Goal: Information Seeking & Learning: Understand process/instructions

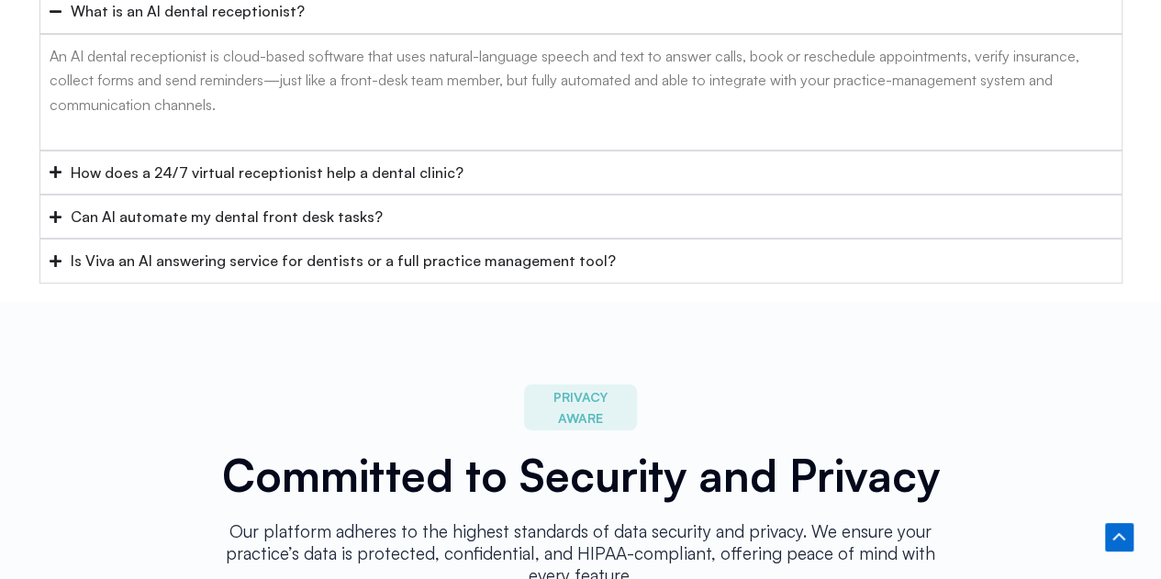
scroll to position [8303, 0]
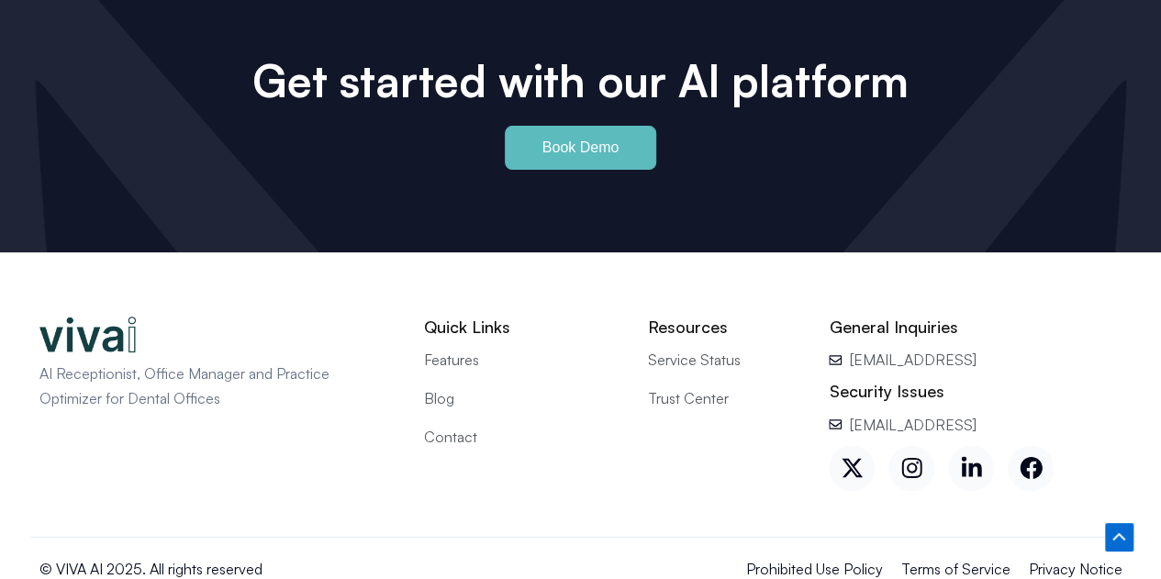
click at [456, 424] on span "Contact" at bounding box center [450, 436] width 53 height 24
click at [1072, 556] on span "Privacy Notice" at bounding box center [1076, 568] width 94 height 24
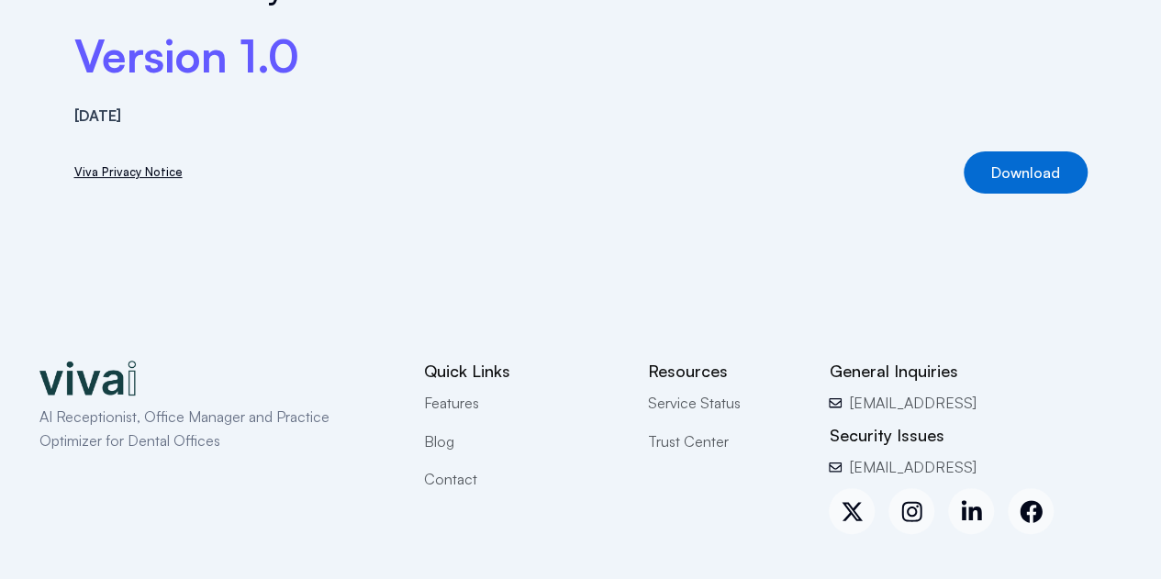
scroll to position [224, 0]
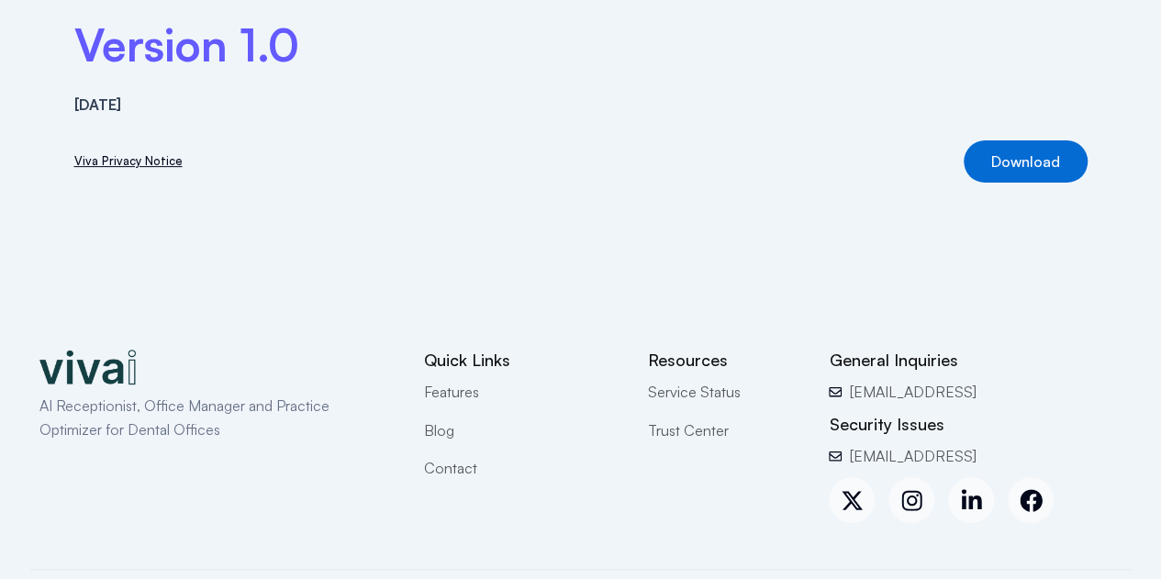
click at [150, 157] on link "Viva Privacy Notice" at bounding box center [128, 160] width 108 height 19
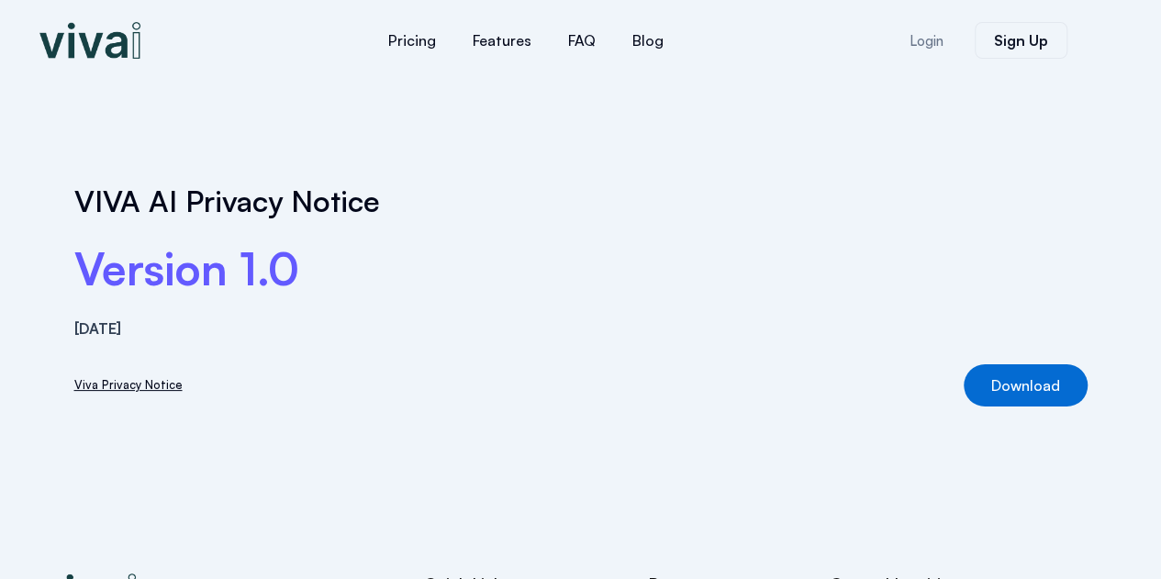
scroll to position [294, 0]
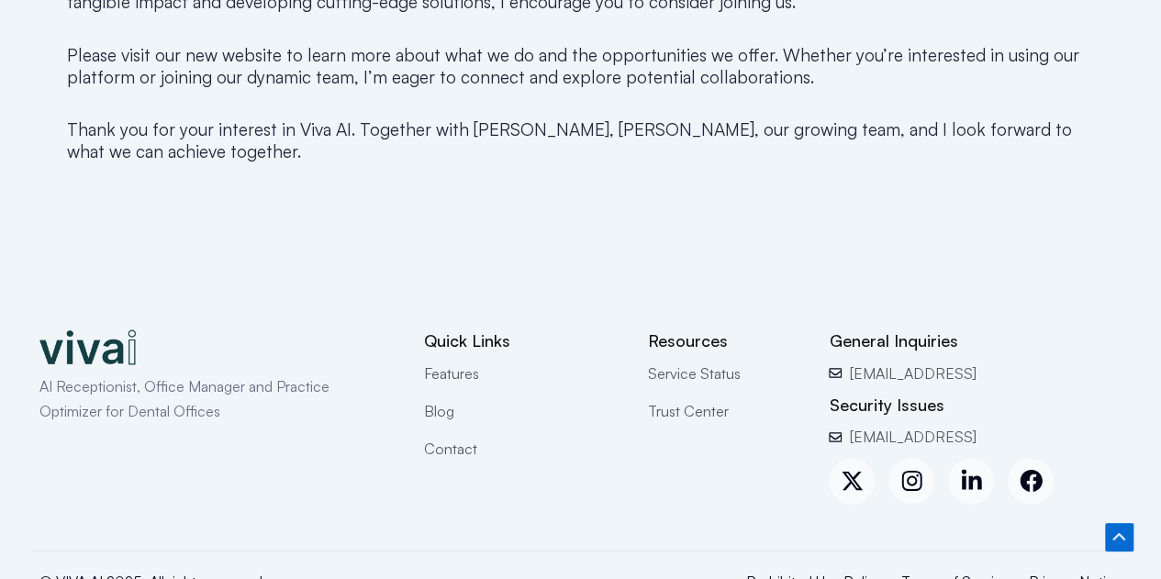
scroll to position [1449, 0]
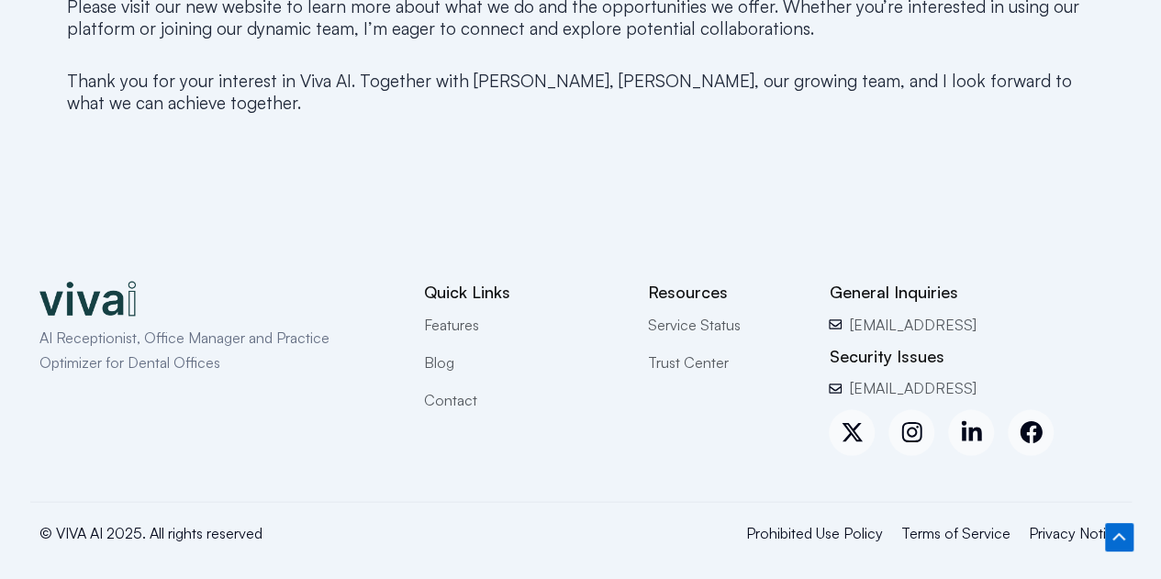
click at [433, 405] on span "Contact" at bounding box center [450, 399] width 53 height 24
click at [951, 524] on span "Terms of Service" at bounding box center [955, 532] width 109 height 24
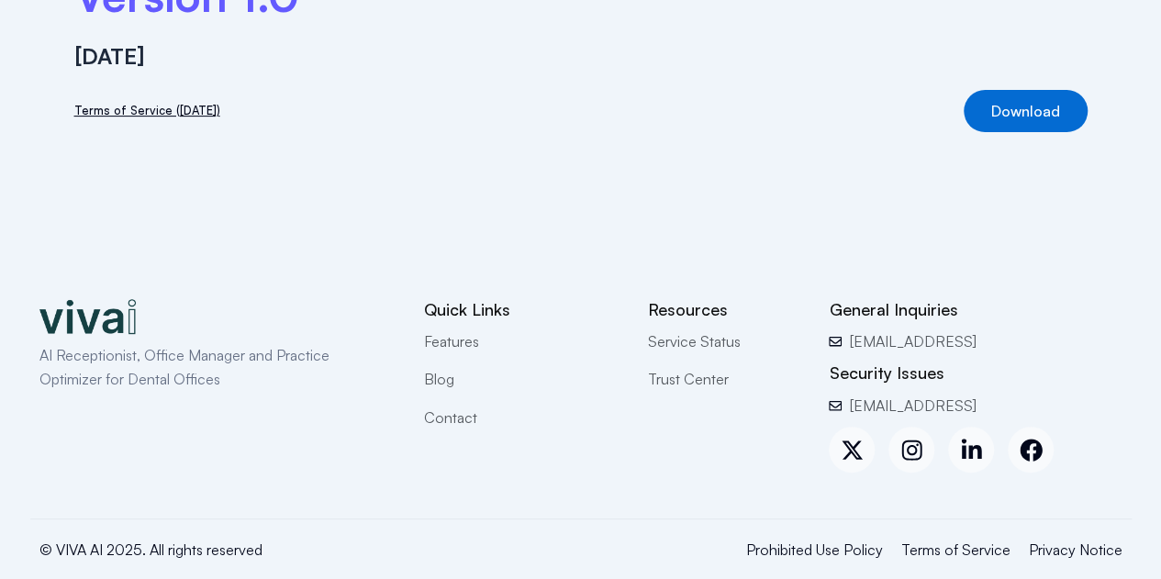
scroll to position [239, 0]
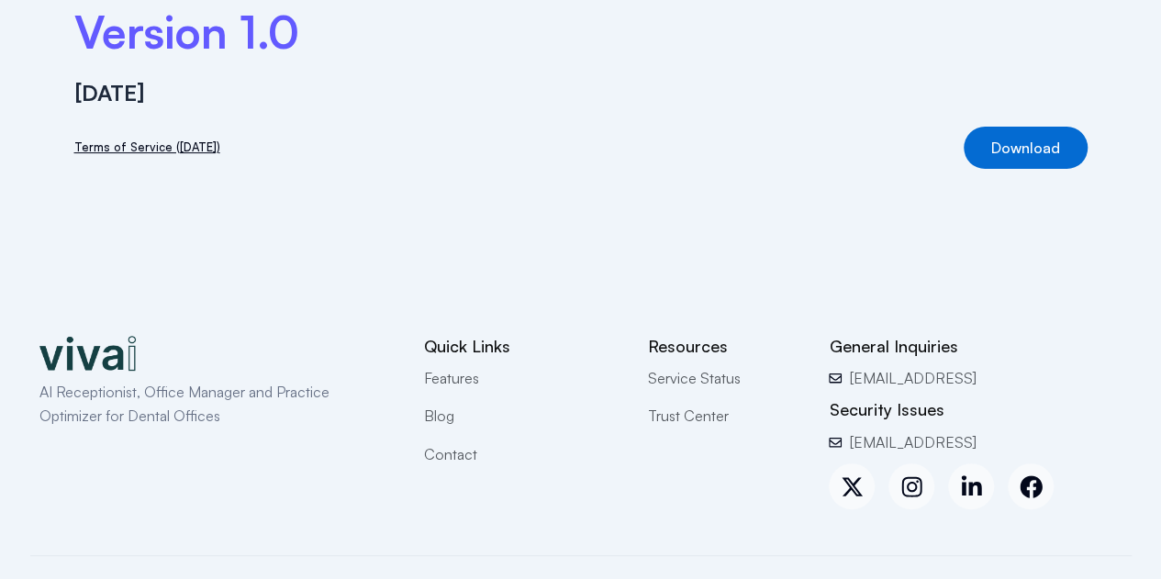
click at [154, 142] on link "Terms of Service (8.27.2024)" at bounding box center [147, 147] width 146 height 19
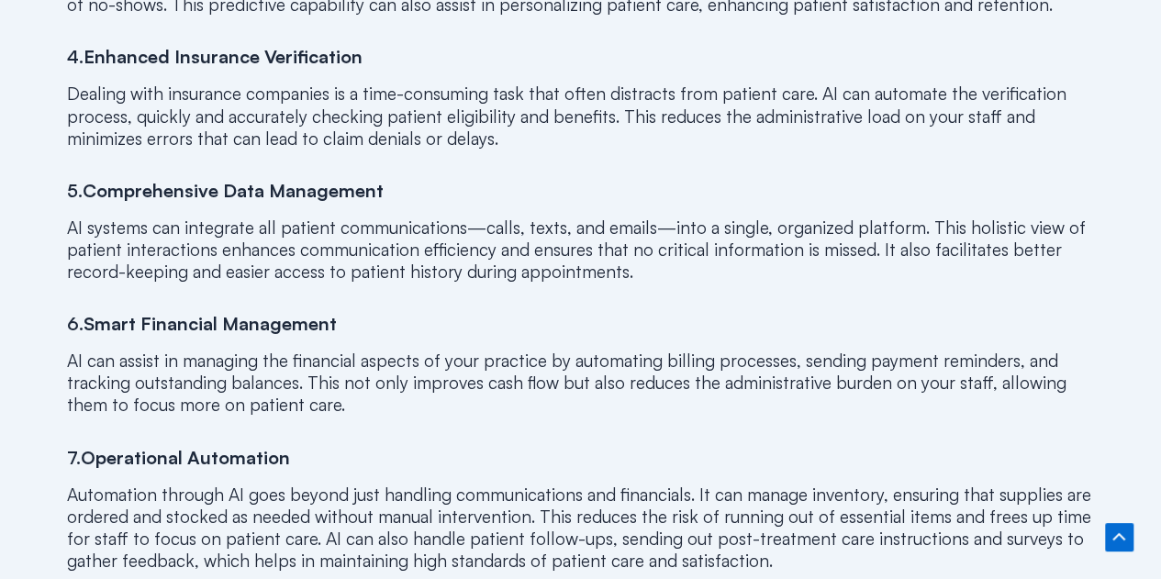
scroll to position [2224, 0]
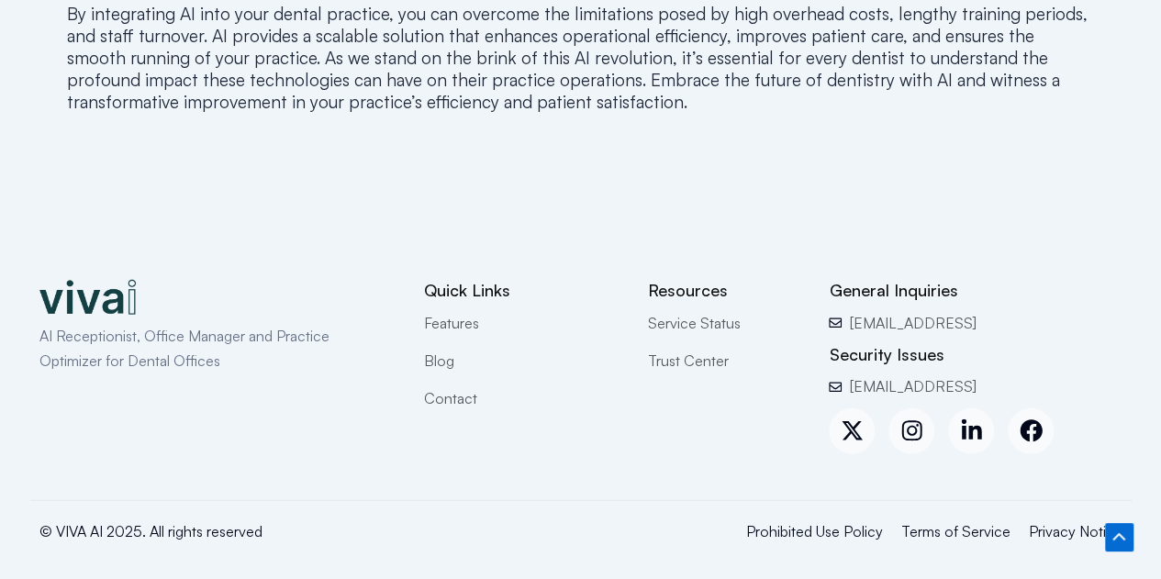
click at [1046, 530] on span "Privacy Notice" at bounding box center [1076, 531] width 94 height 24
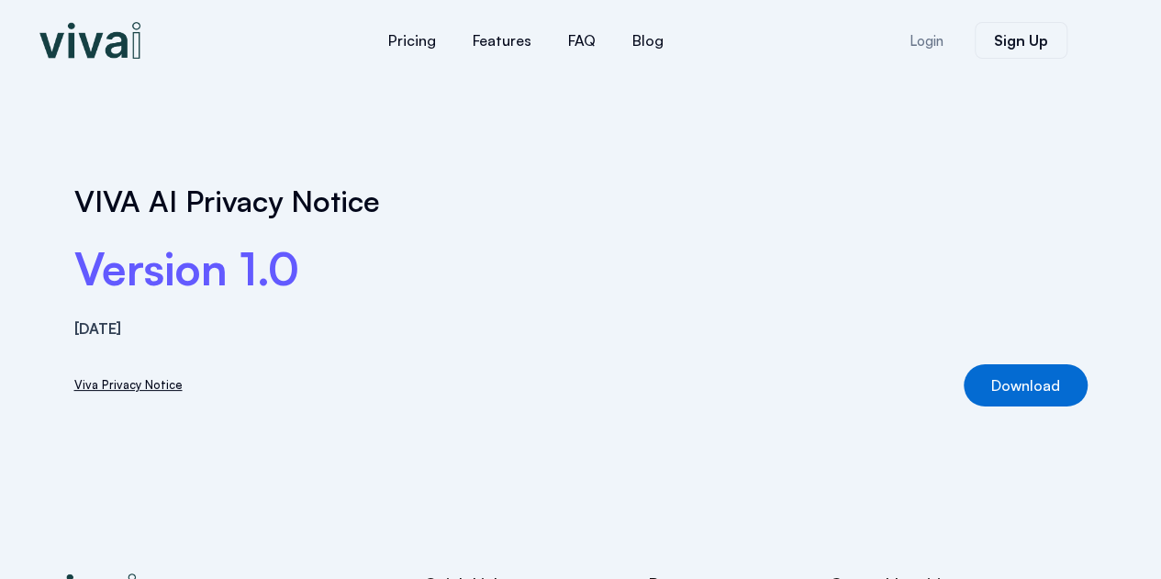
click at [128, 382] on link "Viva Privacy Notice" at bounding box center [128, 384] width 108 height 19
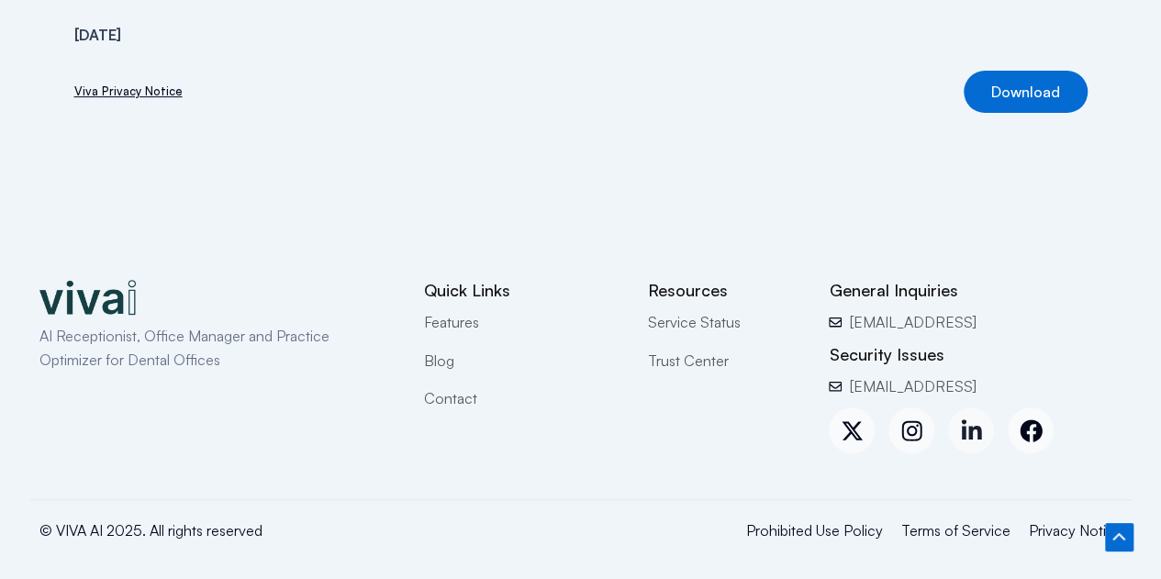
drag, startPoint x: 0, startPoint y: 0, endPoint x: 972, endPoint y: 432, distance: 1063.6
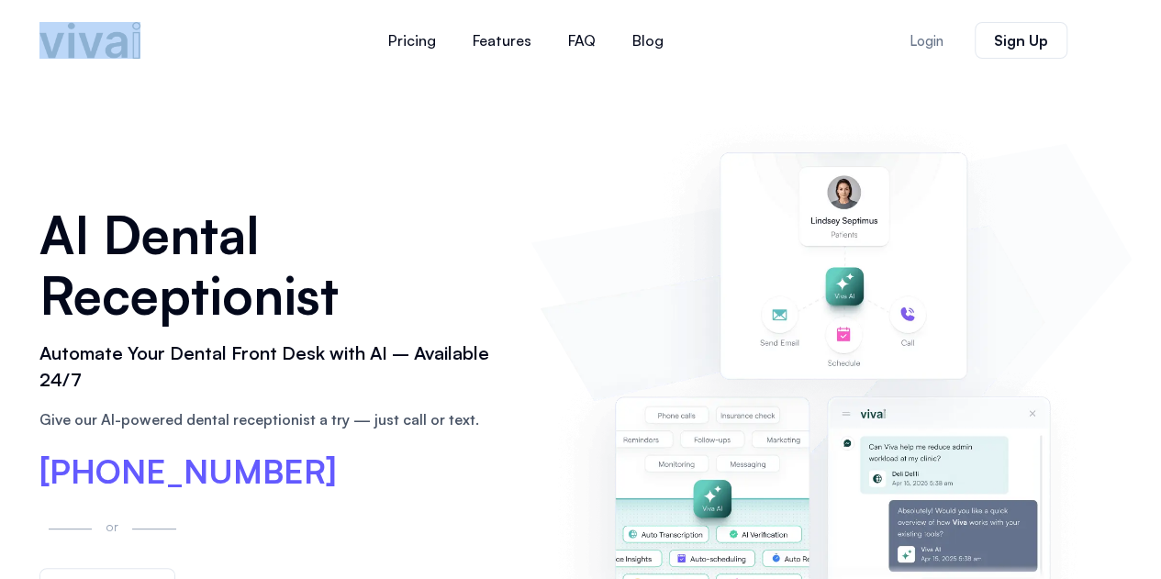
drag, startPoint x: 35, startPoint y: 47, endPoint x: 108, endPoint y: 44, distance: 73.5
click at [108, 44] on div at bounding box center [140, 40] width 220 height 62
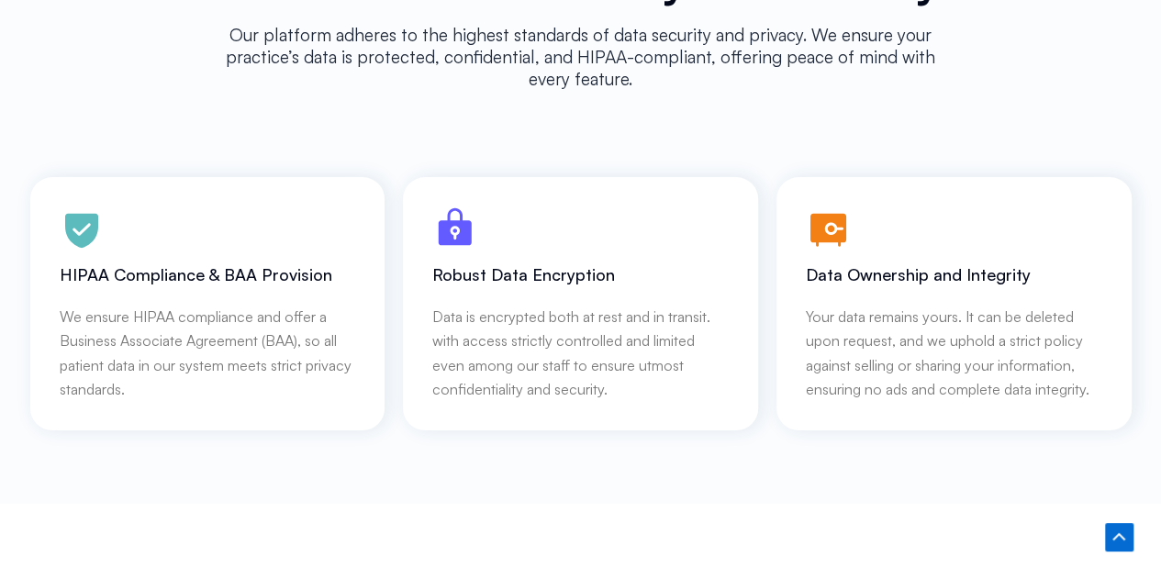
scroll to position [8303, 0]
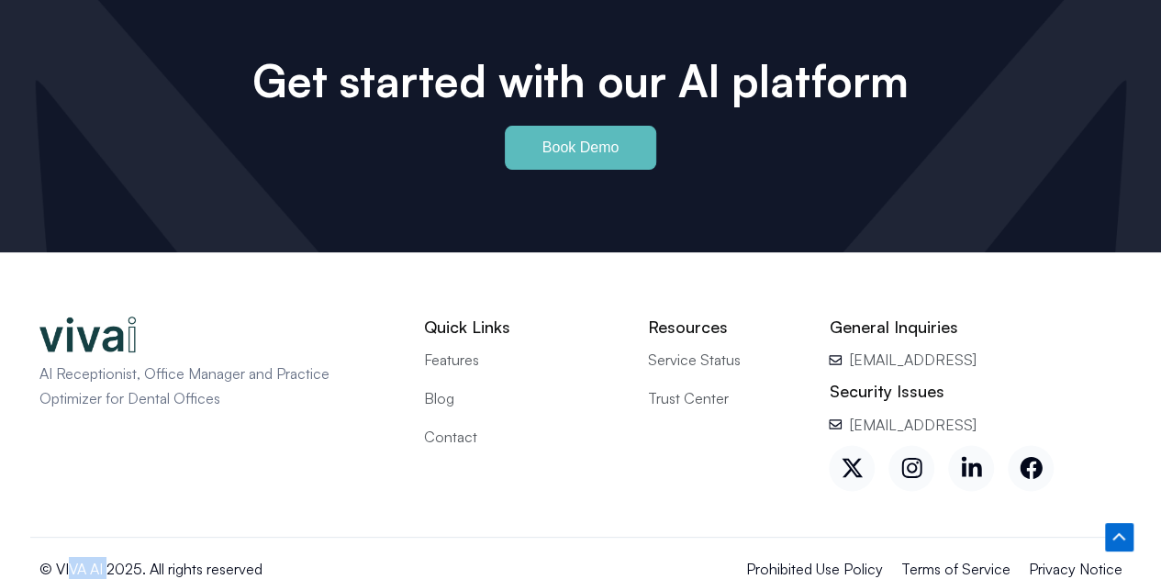
drag, startPoint x: 68, startPoint y: 530, endPoint x: 106, endPoint y: 530, distance: 37.6
click at [106, 556] on p "© VIVA AI 2025. All rights reserved" at bounding box center [276, 568] width 475 height 24
click at [297, 372] on p "AI Receptionist, Office Manager and Practice Optimizer for Dental Offices" at bounding box center [199, 386] width 321 height 49
